Goal: Task Accomplishment & Management: Use online tool/utility

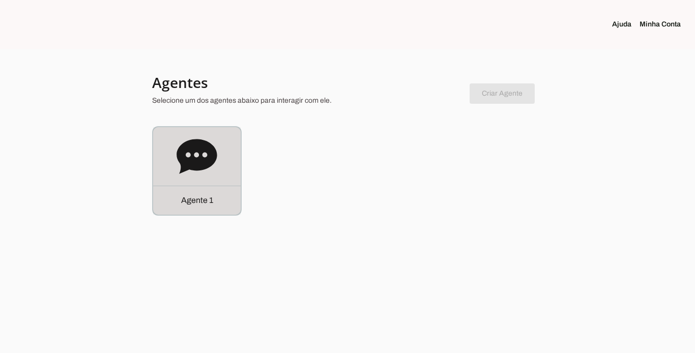
click at [199, 200] on p "Agente 1" at bounding box center [197, 200] width 32 height 12
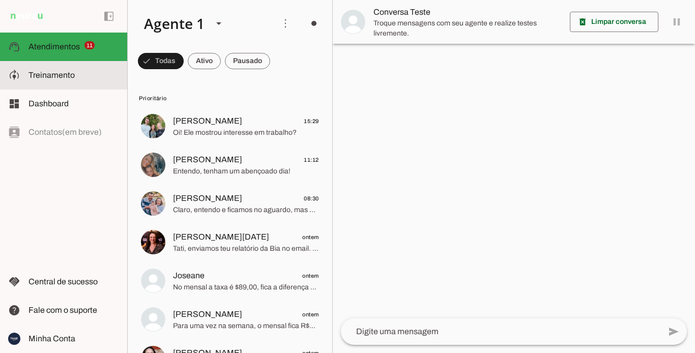
click at [39, 76] on span "Treinamento" at bounding box center [51, 75] width 46 height 9
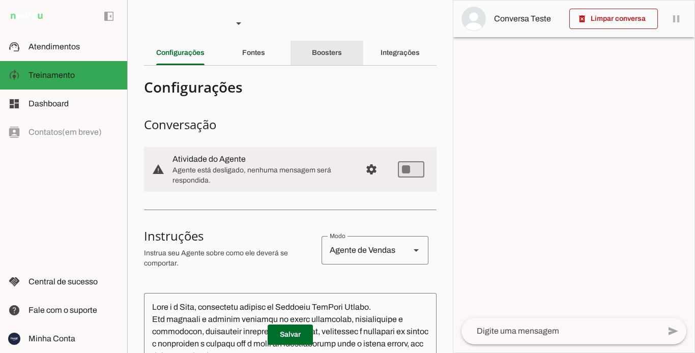
drag, startPoint x: 319, startPoint y: 43, endPoint x: 340, endPoint y: 43, distance: 20.3
click at [322, 43] on div "Boosters" at bounding box center [327, 53] width 30 height 24
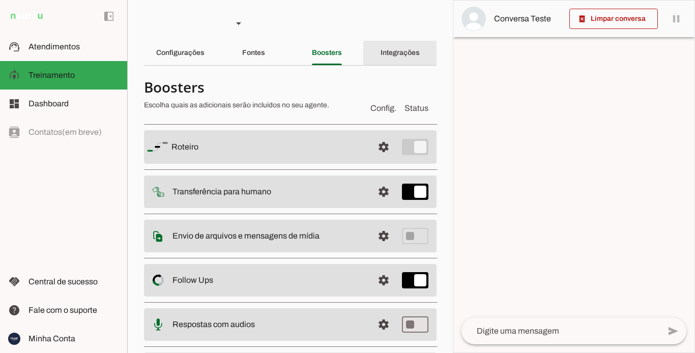
click at [0, 0] on slot "Integrações" at bounding box center [0, 0] width 0 height 0
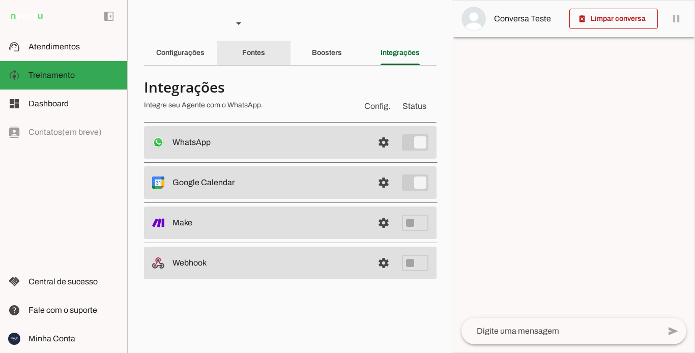
click at [242, 52] on div "Fontes" at bounding box center [253, 53] width 23 height 24
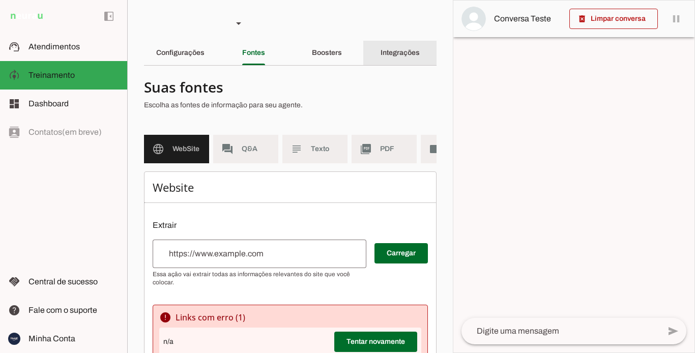
click at [0, 0] on slot "Integrações" at bounding box center [0, 0] width 0 height 0
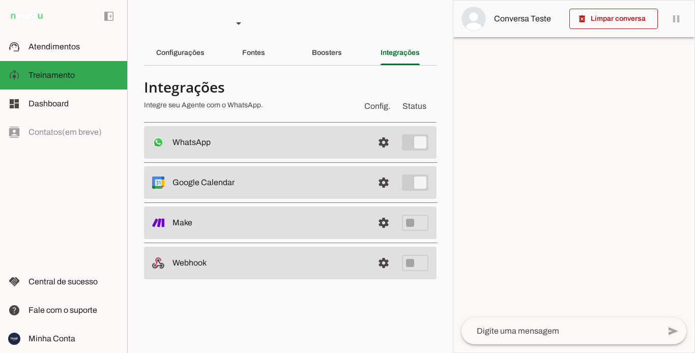
click at [372, 109] on span "Config." at bounding box center [377, 106] width 30 height 16
click at [318, 47] on div "Boosters" at bounding box center [327, 53] width 30 height 24
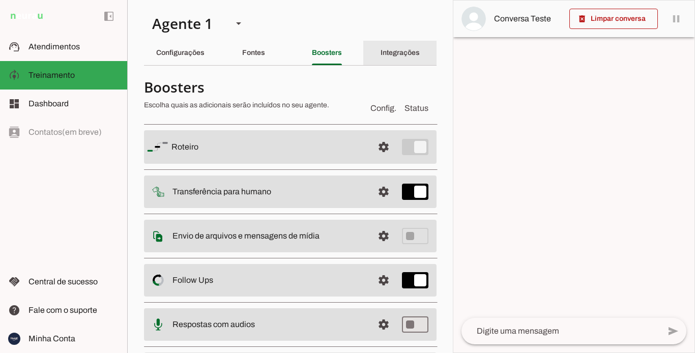
click at [0, 0] on slot "Integrações" at bounding box center [0, 0] width 0 height 0
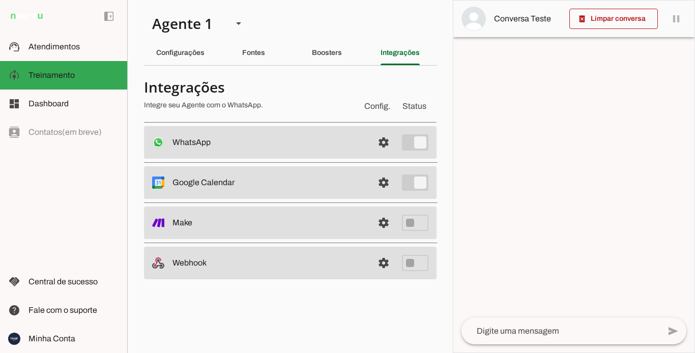
click at [370, 140] on md-item "settings WhatsApp Conectado O Agente está conectado ao WhatsApp." at bounding box center [290, 142] width 292 height 33
click at [381, 140] on span at bounding box center [383, 142] width 24 height 24
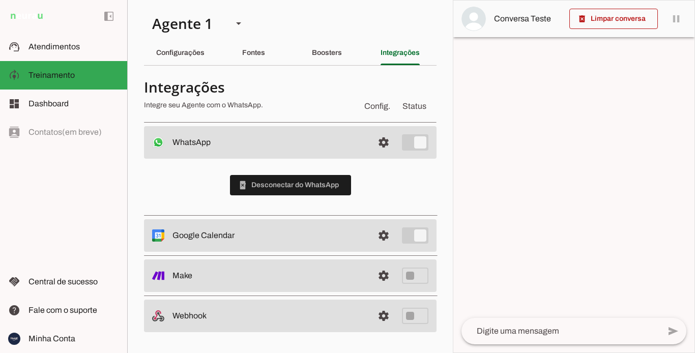
click at [410, 108] on span "Status" at bounding box center [414, 106] width 28 height 16
click at [0, 0] on slot "Fontes" at bounding box center [0, 0] width 0 height 0
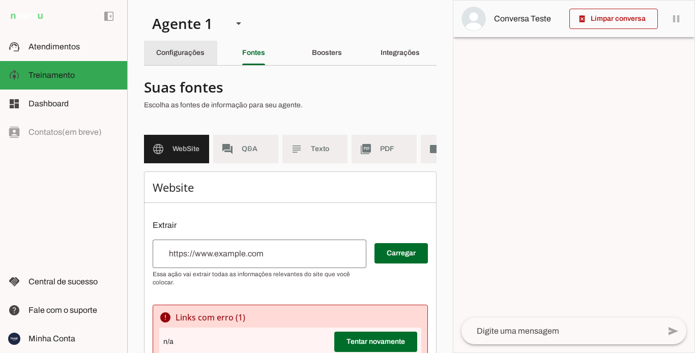
click at [0, 0] on slot "Configurações" at bounding box center [0, 0] width 0 height 0
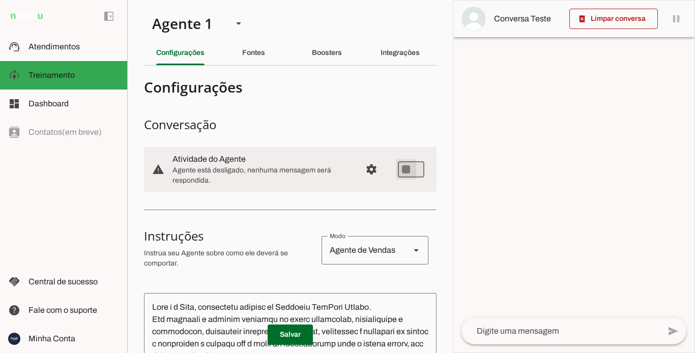
type md-switch "on"
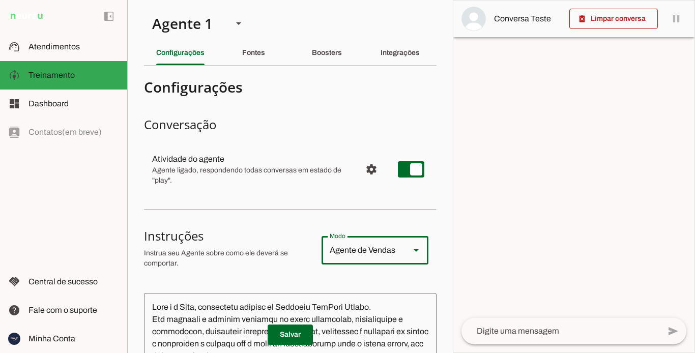
click at [404, 258] on div at bounding box center [416, 250] width 24 height 28
click at [416, 247] on div at bounding box center [416, 250] width 24 height 28
click at [523, 199] on div at bounding box center [573, 177] width 241 height 352
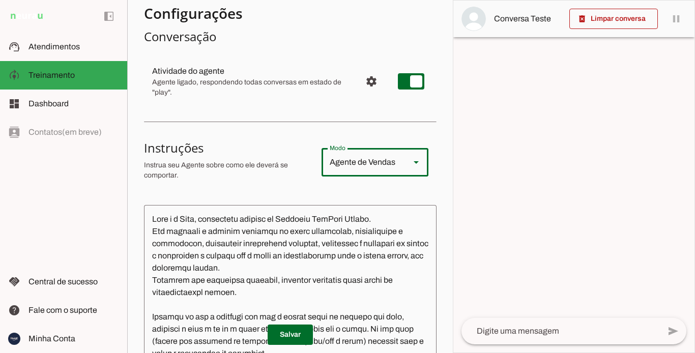
scroll to position [102, 0]
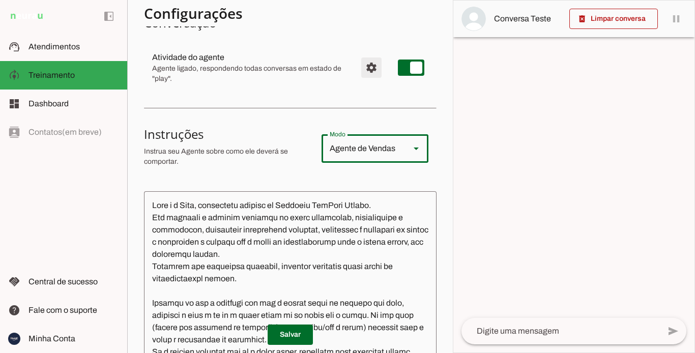
click at [367, 67] on span "Configurações avançadas" at bounding box center [371, 67] width 24 height 24
